Goal: Task Accomplishment & Management: Manage account settings

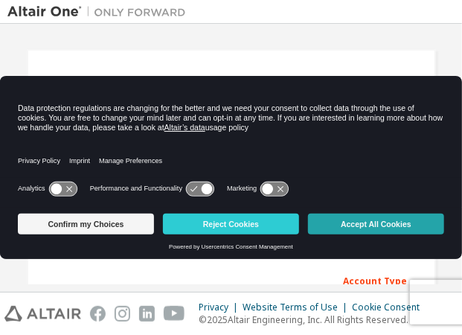
click at [356, 223] on button "Accept All Cookies" at bounding box center [376, 224] width 136 height 21
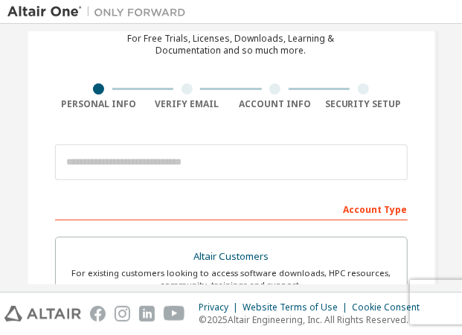
scroll to position [74, 0]
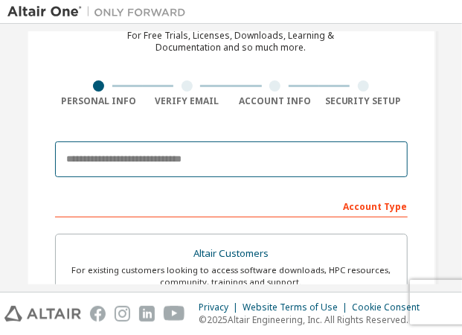
click at [153, 154] on input "email" at bounding box center [231, 159] width 353 height 36
click at [177, 144] on input "email" at bounding box center [231, 159] width 353 height 36
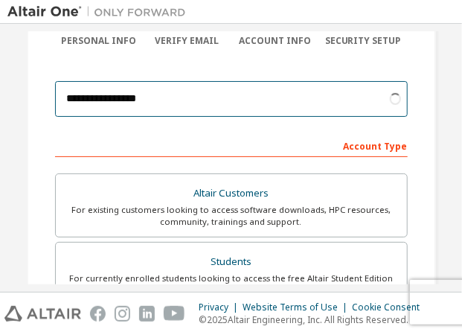
scroll to position [92, 0]
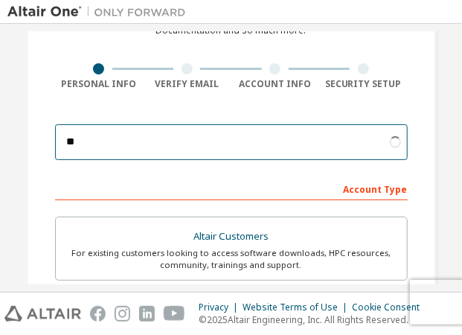
type input "*"
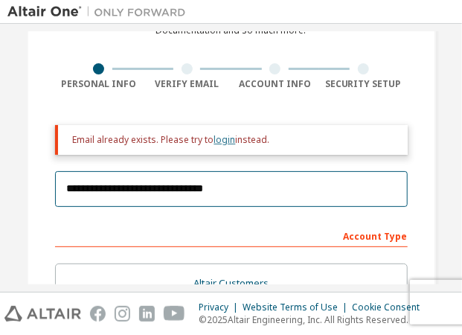
type input "**********"
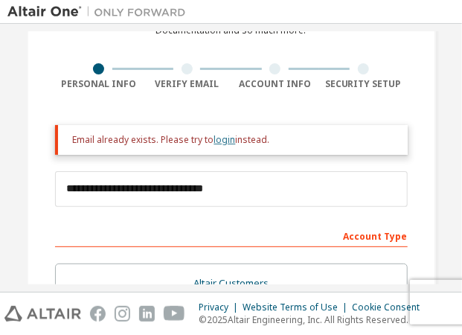
click at [220, 138] on link "login" at bounding box center [225, 139] width 22 height 13
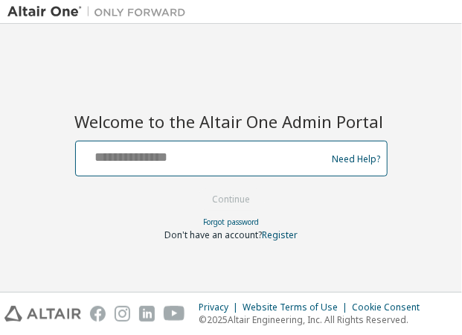
click at [222, 150] on input "text" at bounding box center [203, 155] width 243 height 22
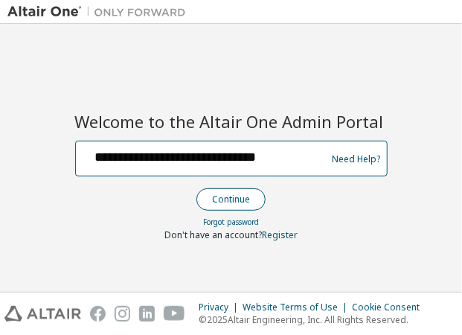
type input "**********"
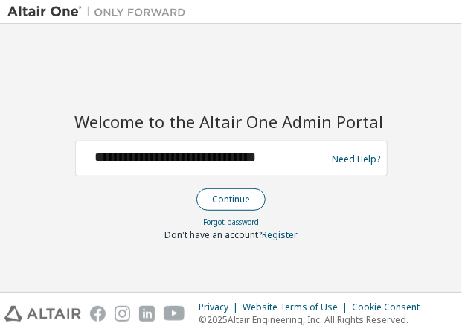
click at [237, 197] on button "Continue" at bounding box center [230, 199] width 69 height 22
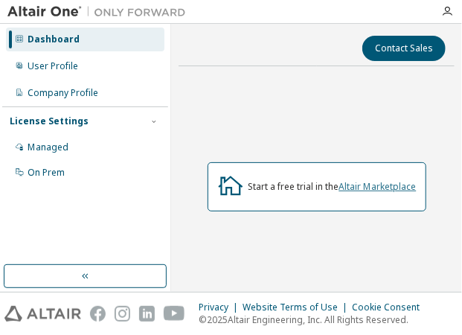
click at [351, 191] on link "Altair Marketplace" at bounding box center [377, 186] width 77 height 13
